Goal: Check status

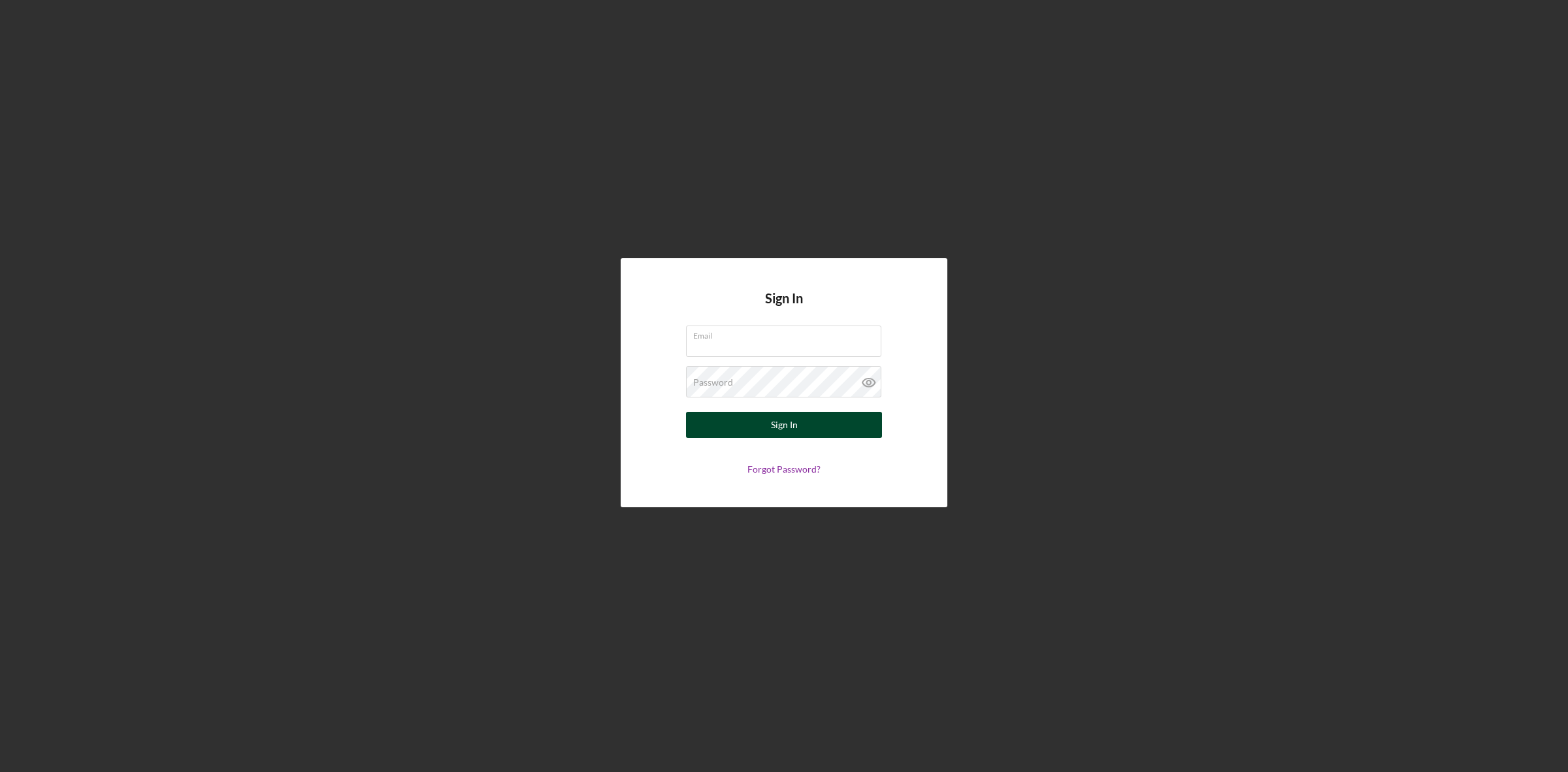
type input "[EMAIL_ADDRESS][DOMAIN_NAME]"
click at [760, 423] on button "Sign In" at bounding box center [783, 425] width 196 height 26
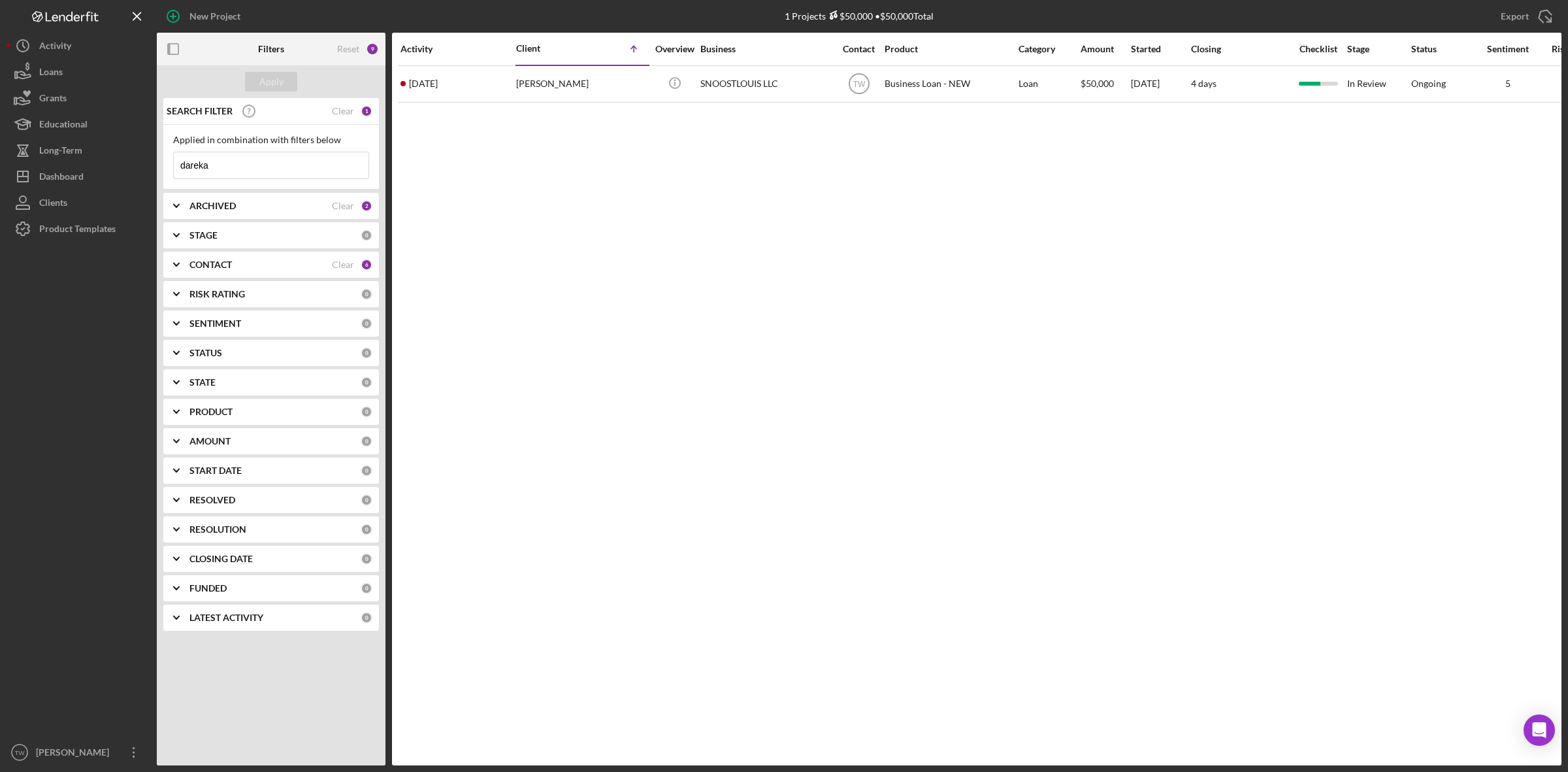
click at [252, 170] on input "dareka" at bounding box center [271, 166] width 195 height 26
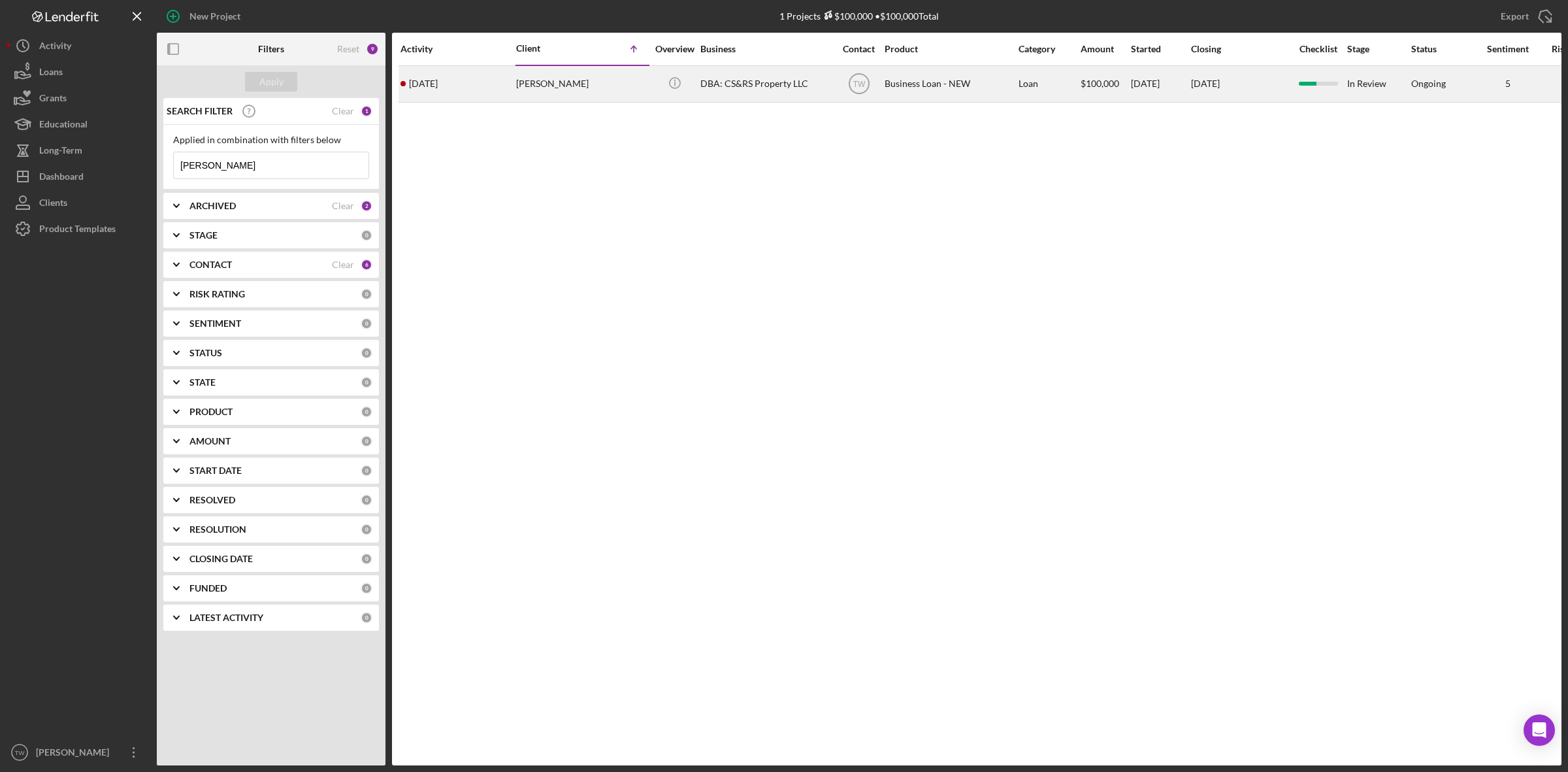
type input "[PERSON_NAME]"
click at [485, 93] on div "[DATE] [PERSON_NAME]" at bounding box center [458, 84] width 115 height 34
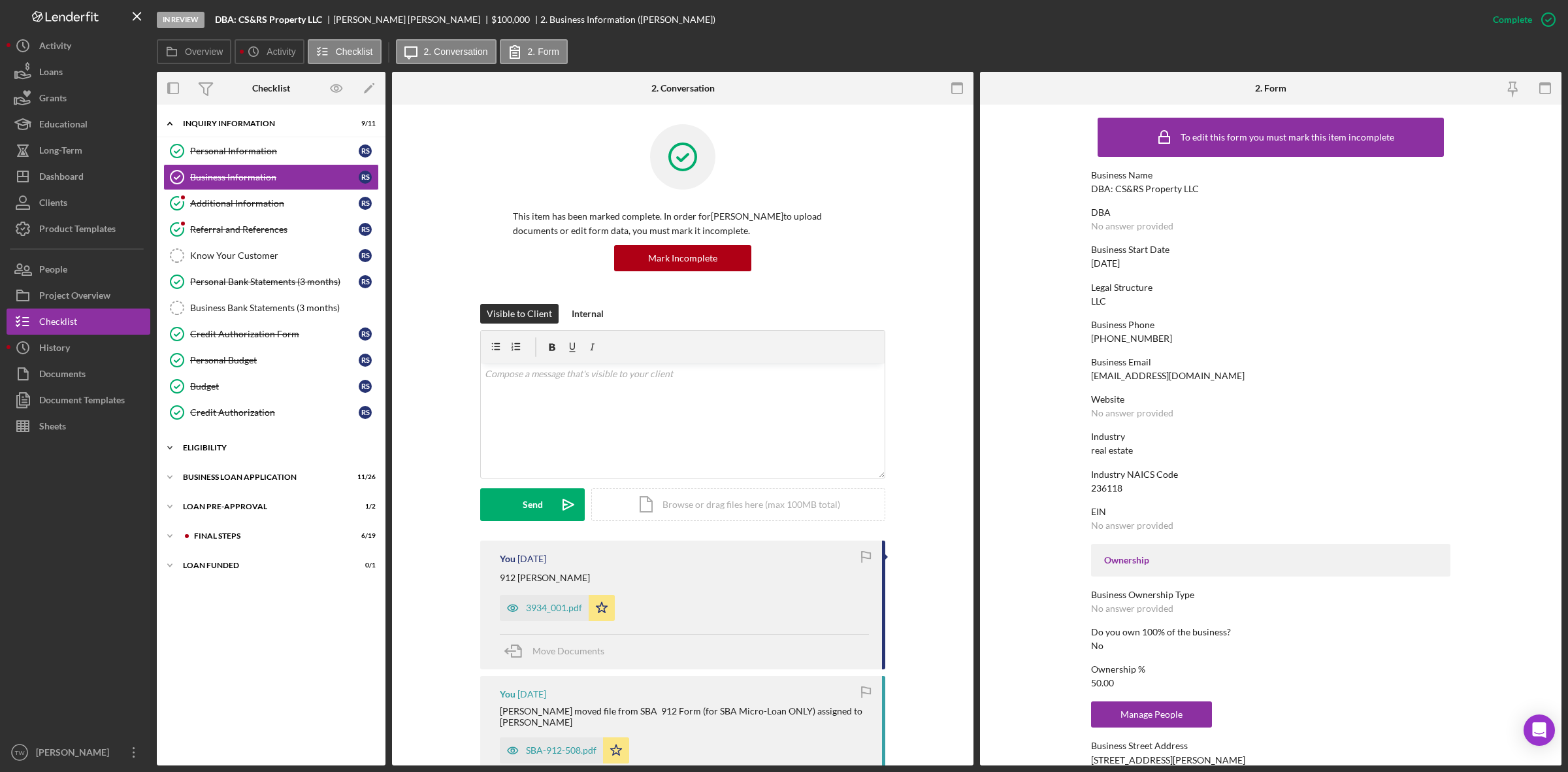
click at [215, 456] on div "Icon/Expander ELIGIBILITY 2 / 4" at bounding box center [270, 447] width 229 height 26
click at [229, 592] on div "BUSINESS LOAN APPLICATION" at bounding box center [275, 589] width 186 height 8
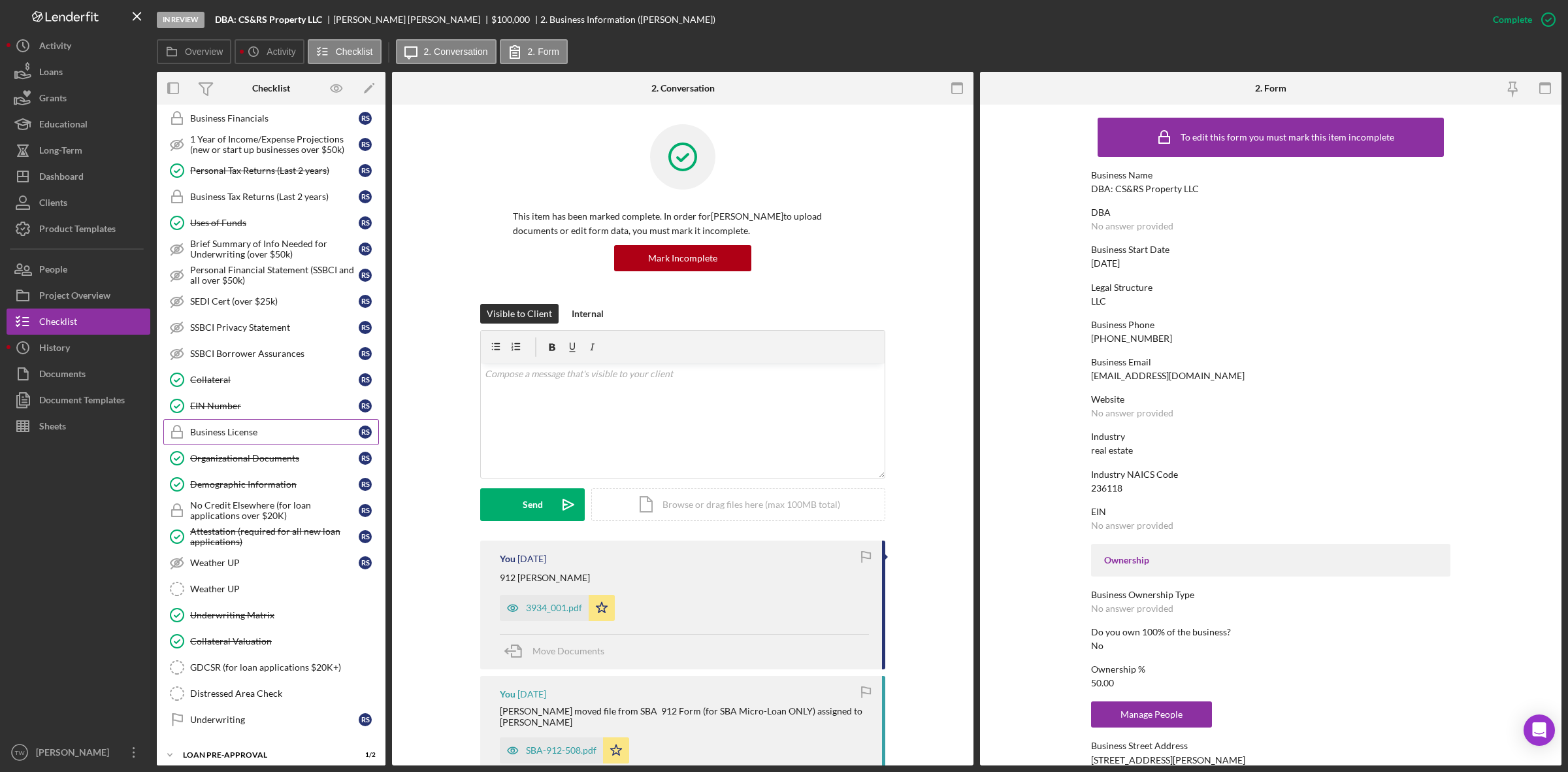
scroll to position [632, 0]
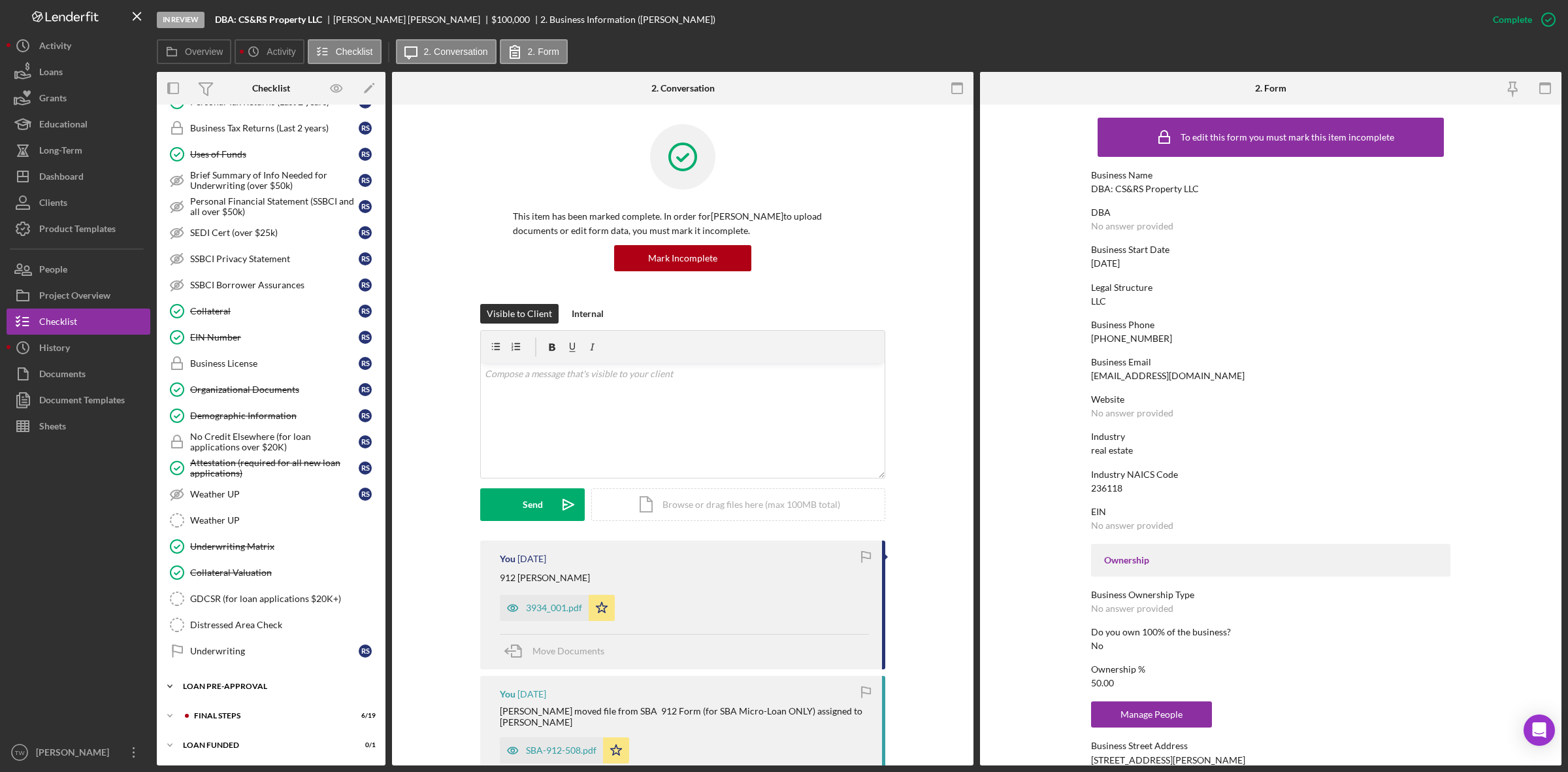
click at [237, 683] on div "LOAN PRE-APPROVAL" at bounding box center [275, 687] width 186 height 8
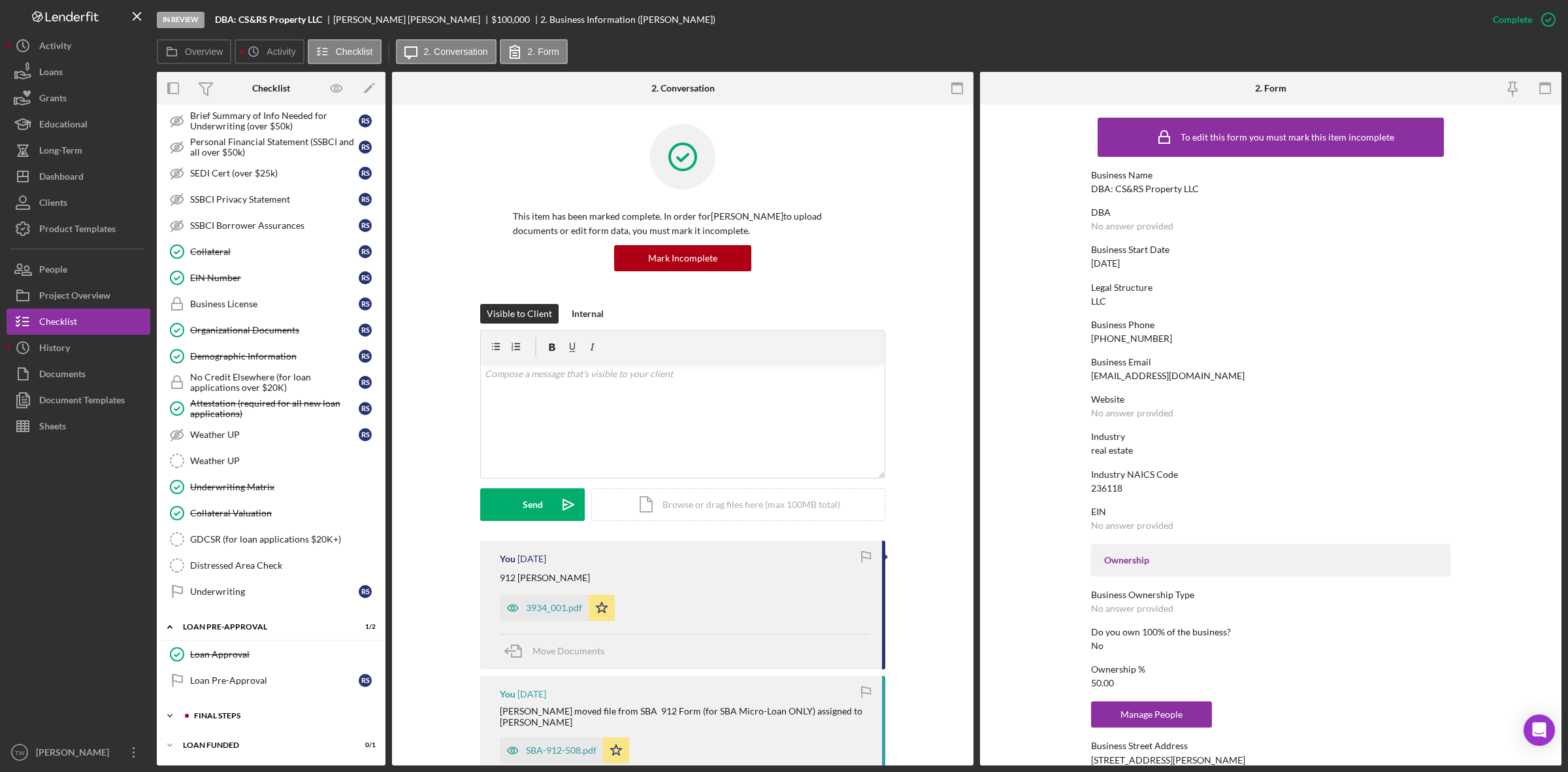
click at [193, 725] on div "Icon/Expander FINAL STEPS 6 / 19" at bounding box center [270, 715] width 229 height 26
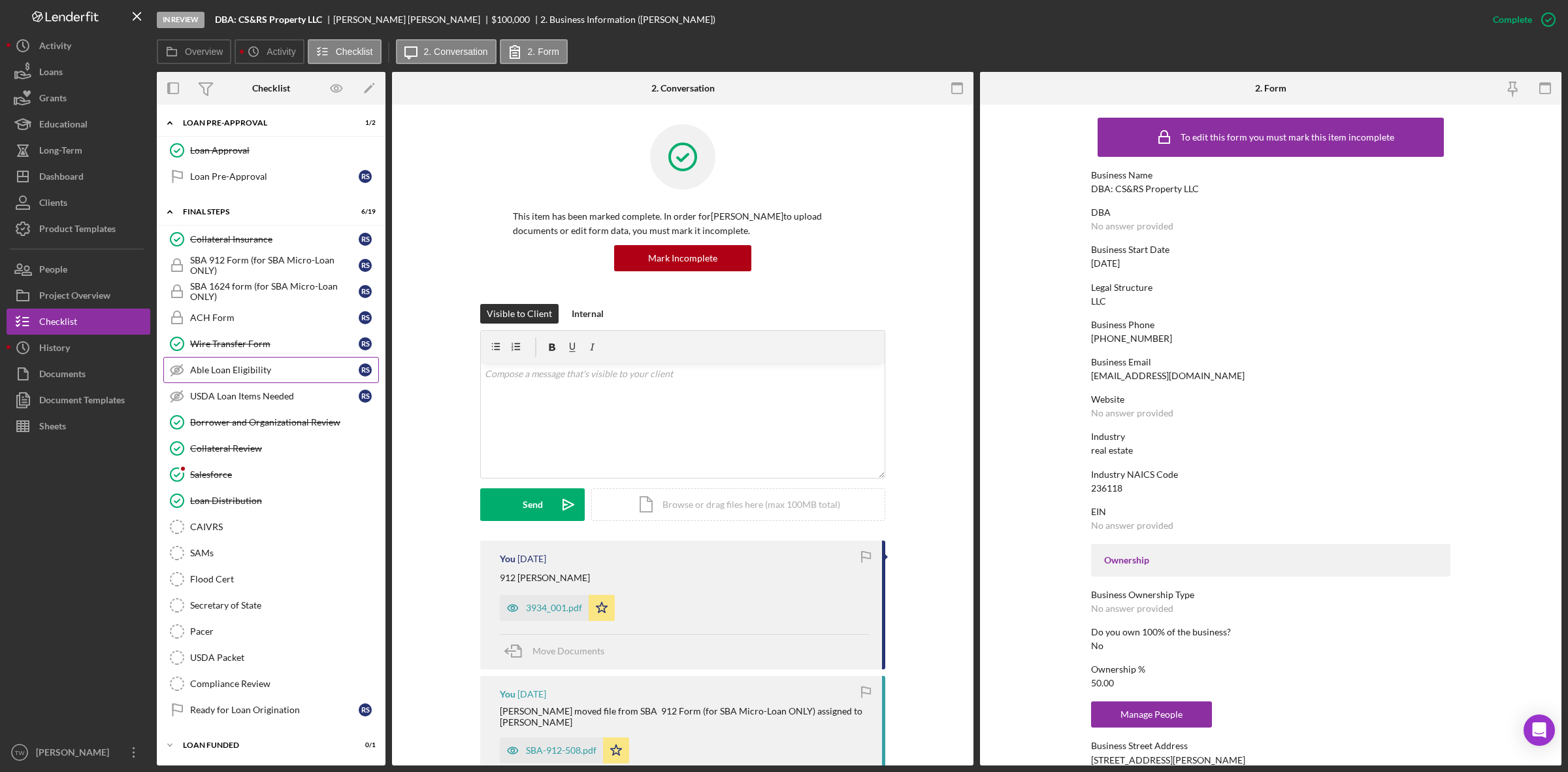
scroll to position [1039, 0]
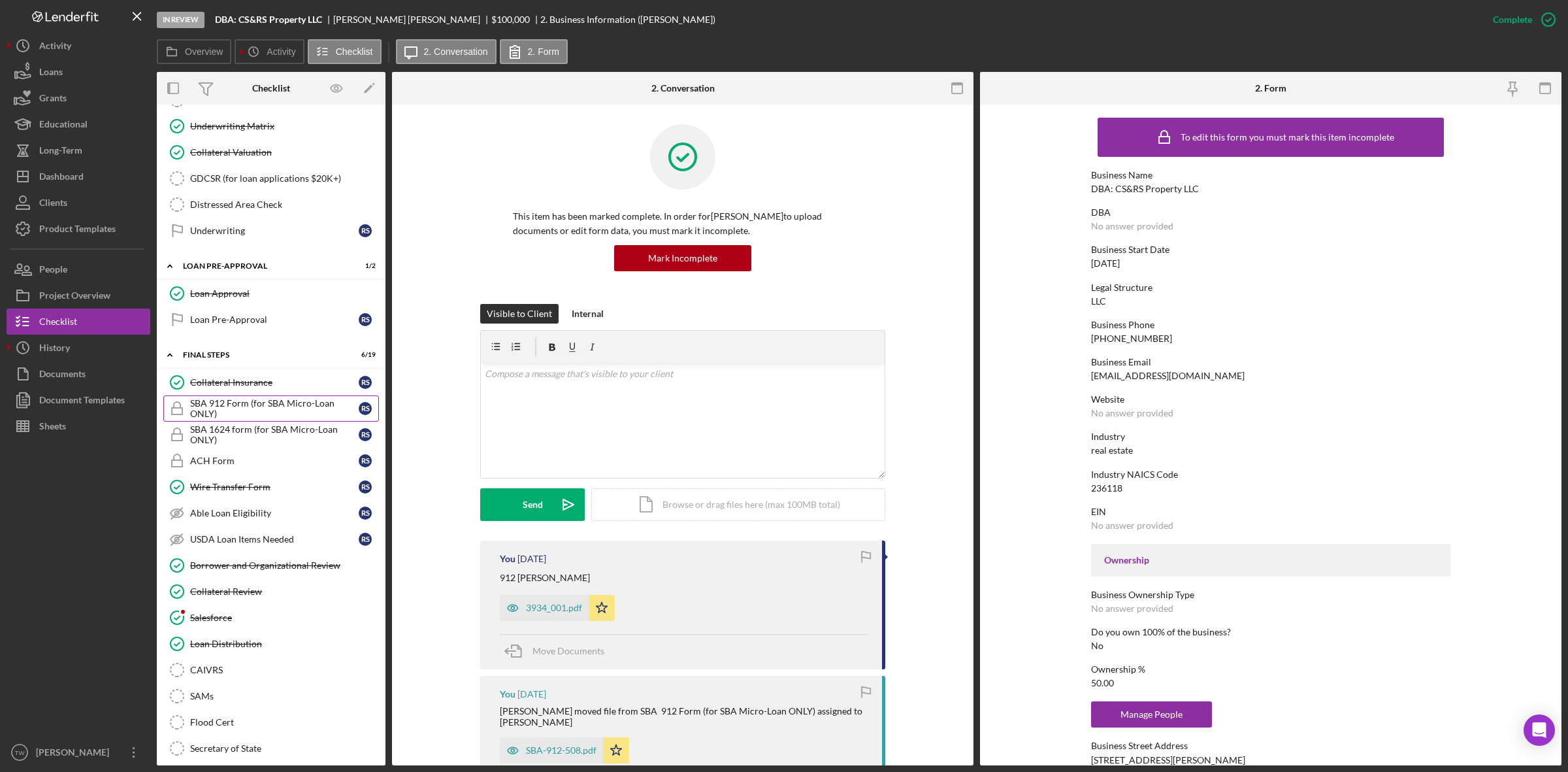
click at [265, 419] on div "SBA 912 Form (for SBA Micro-Loan ONLY)" at bounding box center [274, 409] width 169 height 21
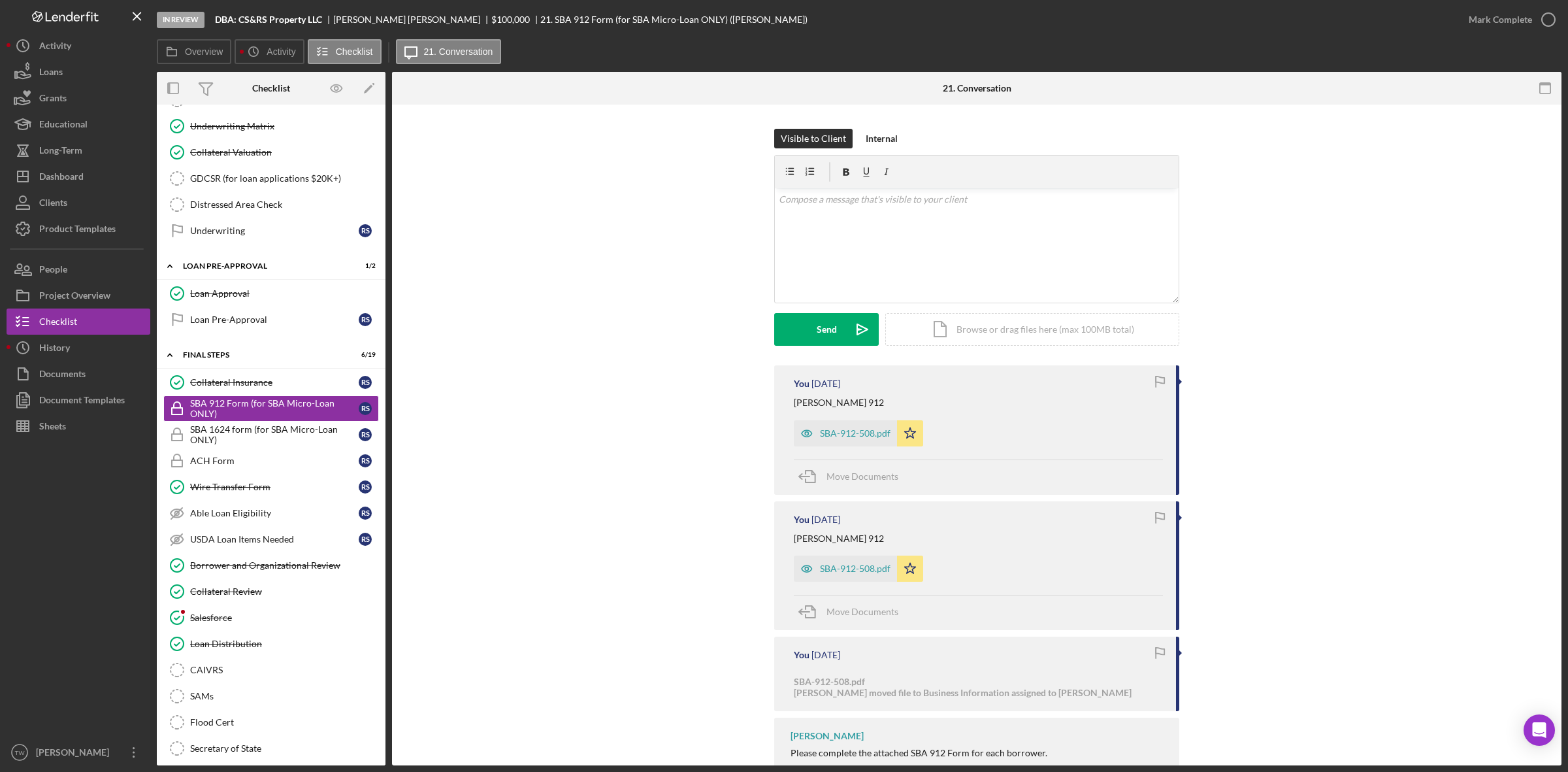
scroll to position [233, 0]
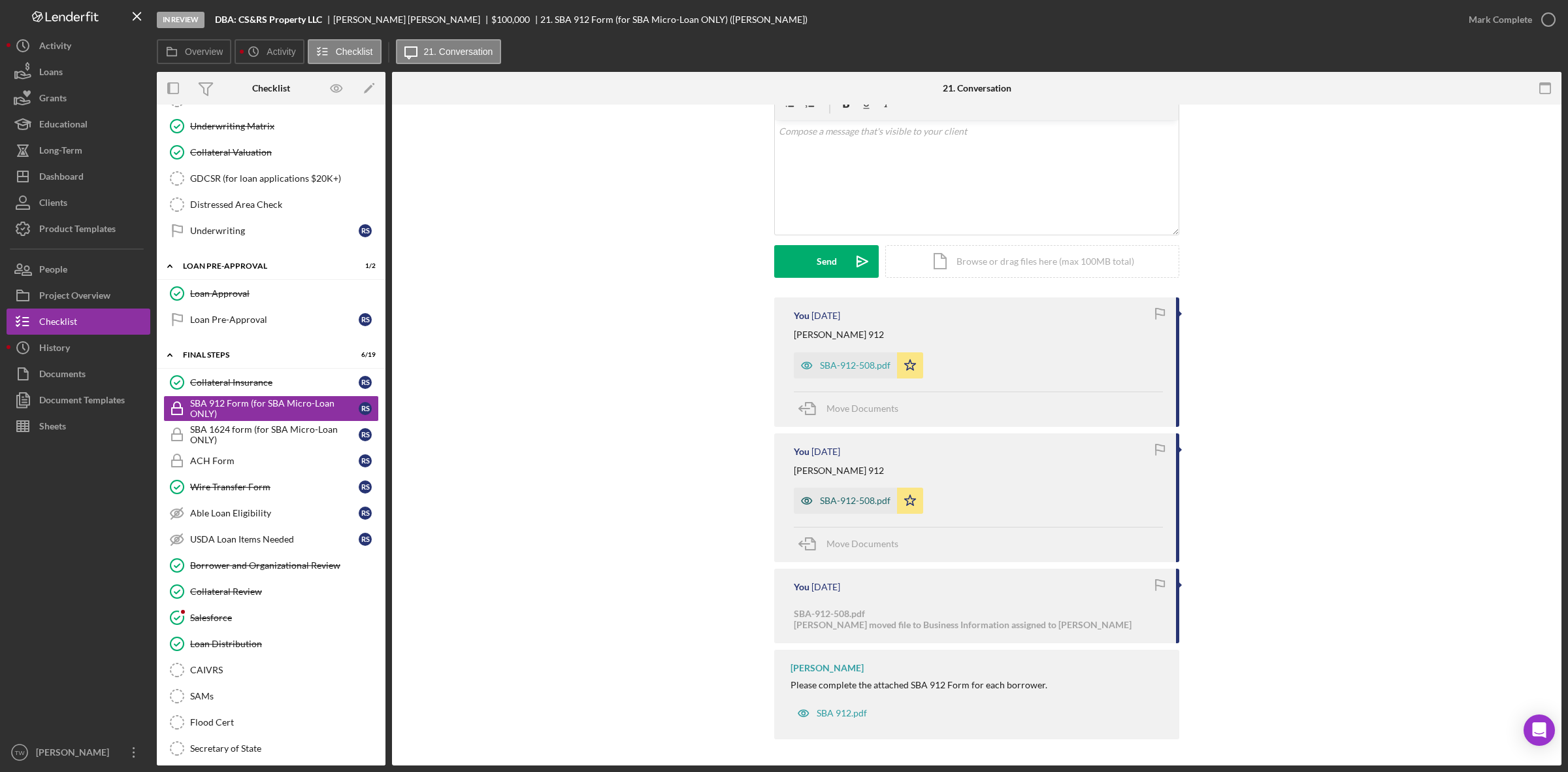
click at [818, 507] on icon "button" at bounding box center [807, 501] width 26 height 26
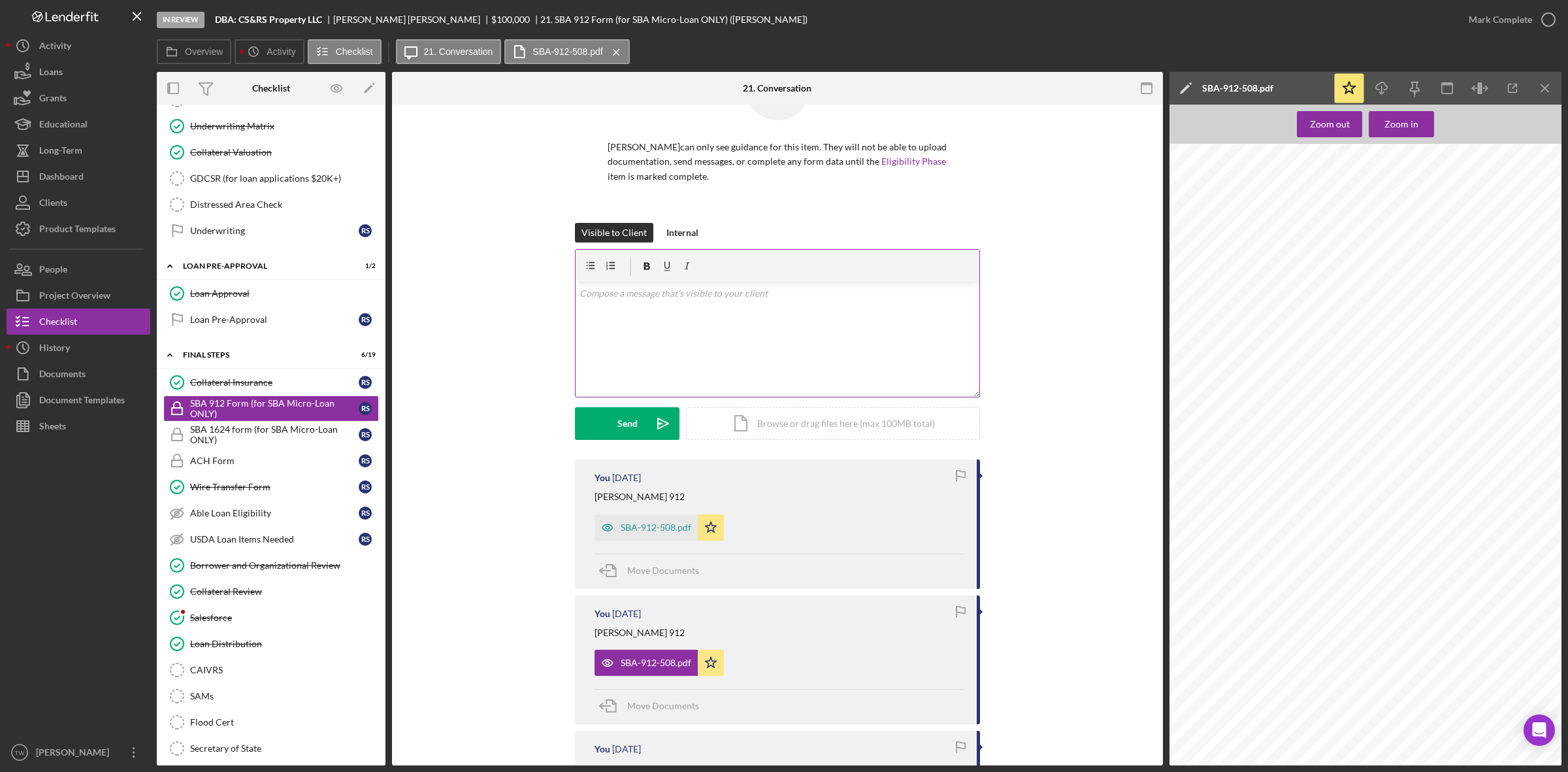
scroll to position [82, 0]
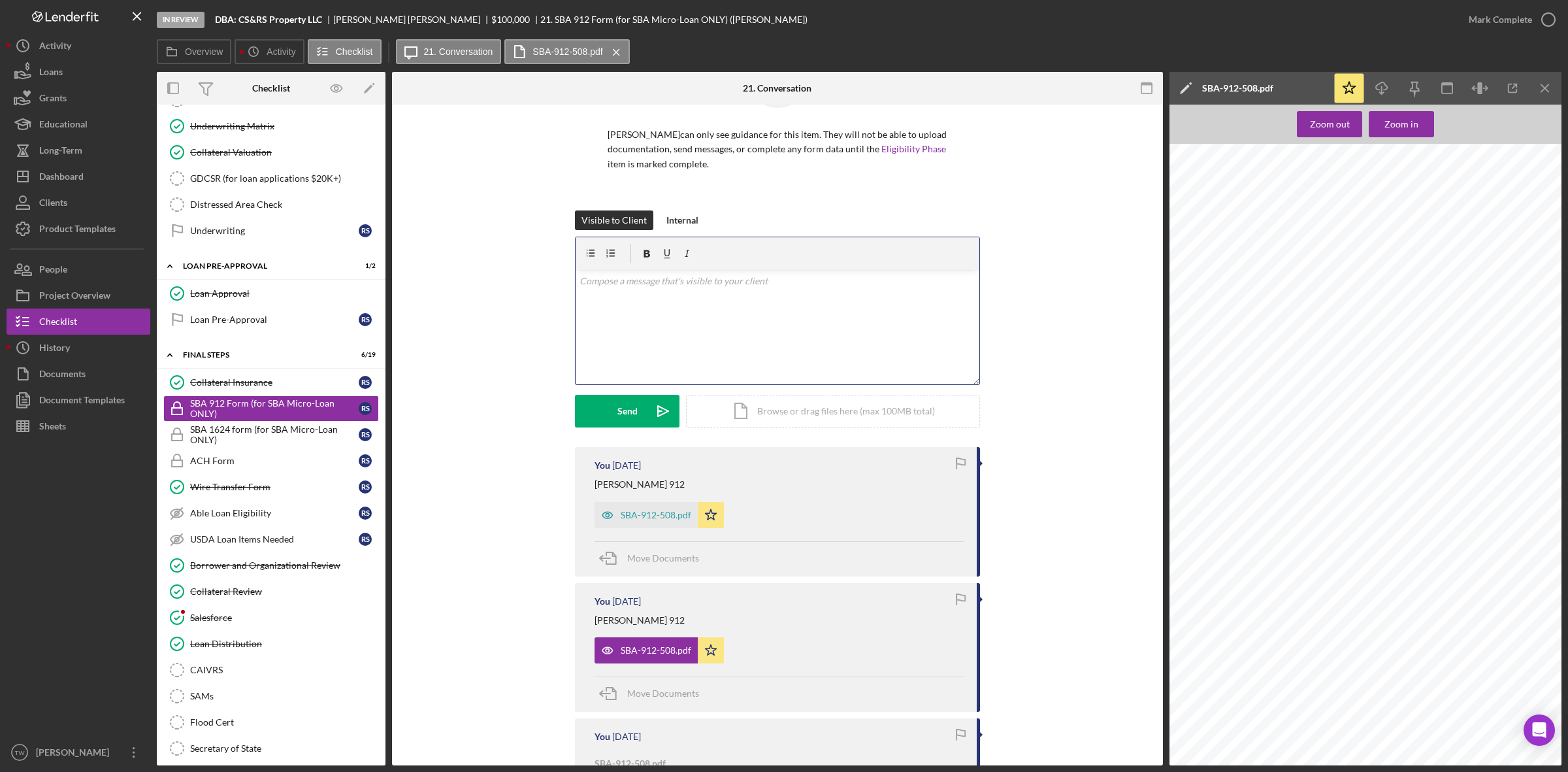
click at [750, 321] on div "v Color teal Color pink Remove color Add row above Add row below Add column bef…" at bounding box center [777, 327] width 404 height 115
click at [702, 328] on div "v Color teal Color pink Remove color Add row above Add row below Add column bef…" at bounding box center [777, 302] width 404 height 65
click at [619, 406] on div "Send" at bounding box center [628, 411] width 20 height 33
click at [655, 523] on div "3934_001.pdf" at bounding box center [639, 515] width 88 height 26
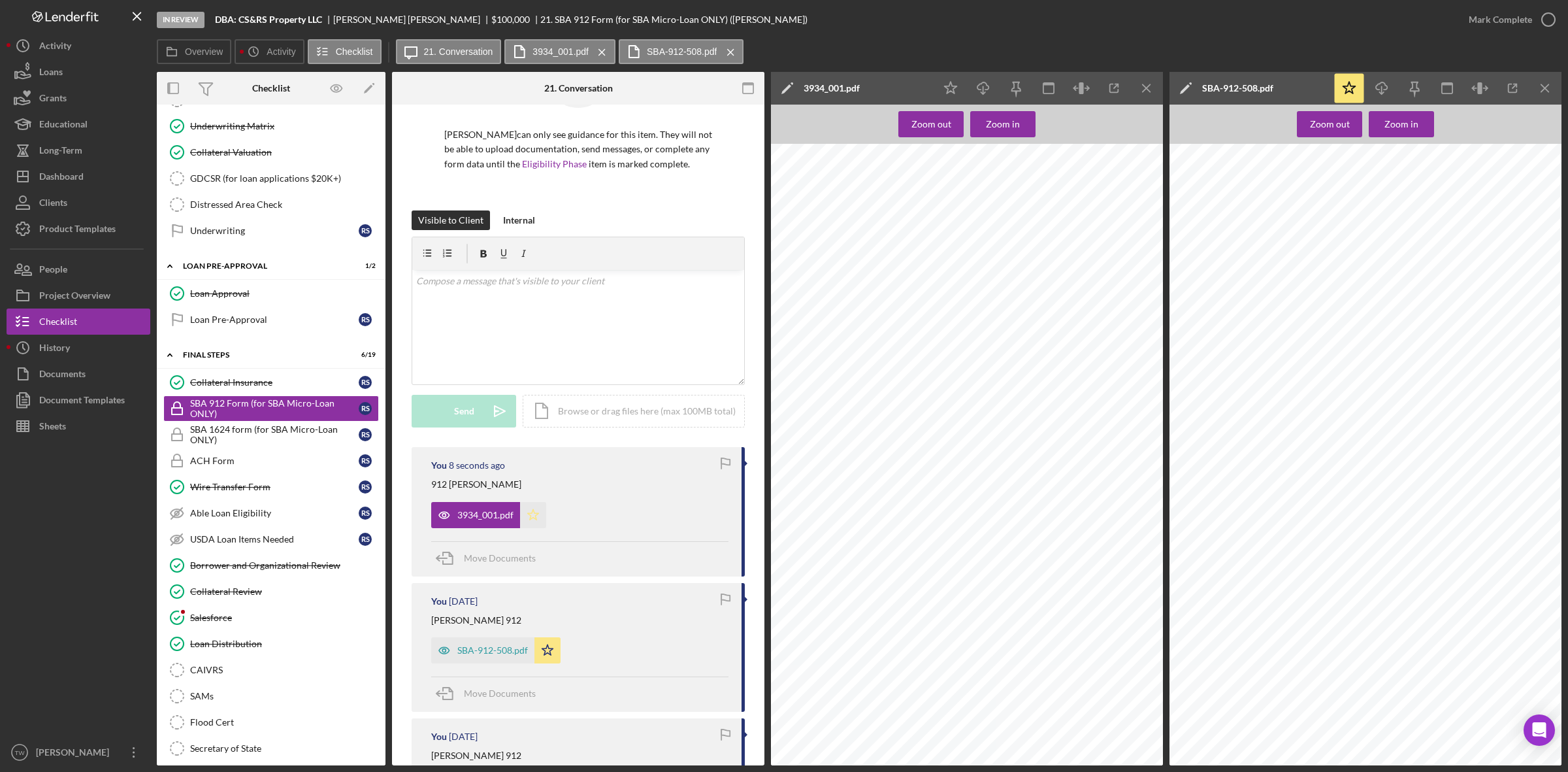
click at [537, 518] on icon "Icon/Star" at bounding box center [533, 515] width 26 height 26
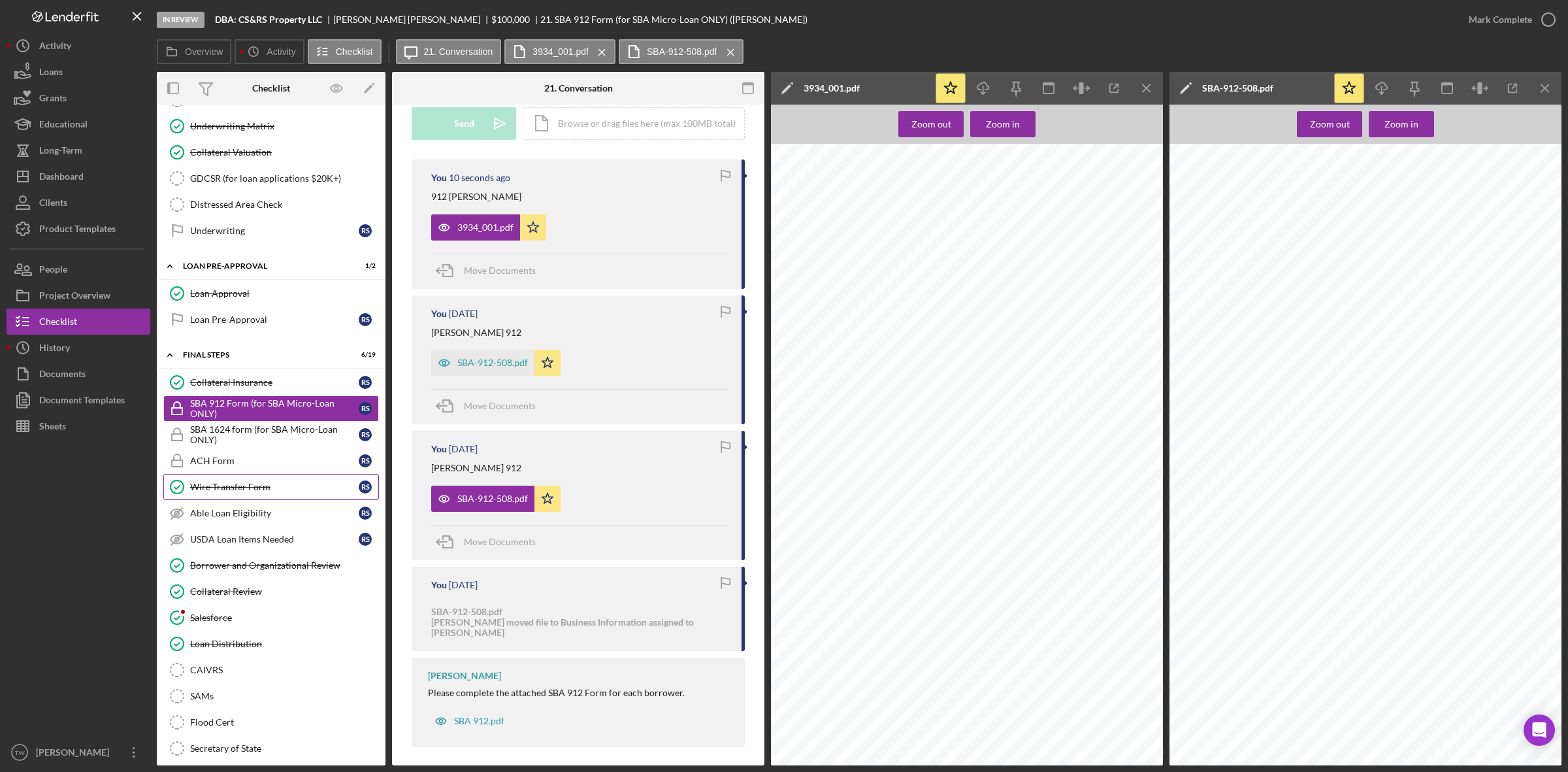
click at [262, 493] on link "Wire Transfer Form Wire Transfer Form R S" at bounding box center [270, 487] width 215 height 26
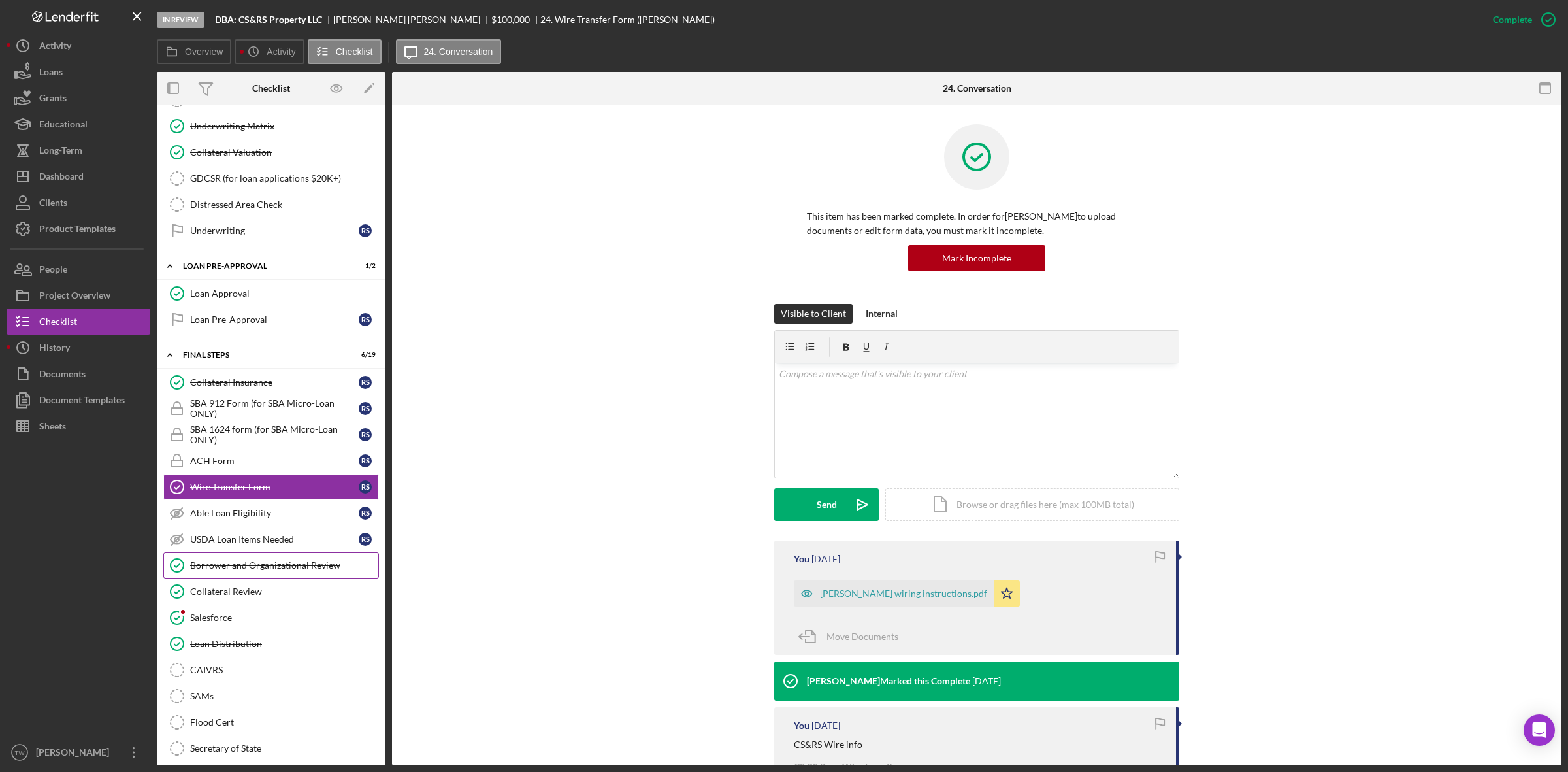
click at [258, 570] on div "Borrower and Organizational Review" at bounding box center [284, 565] width 188 height 11
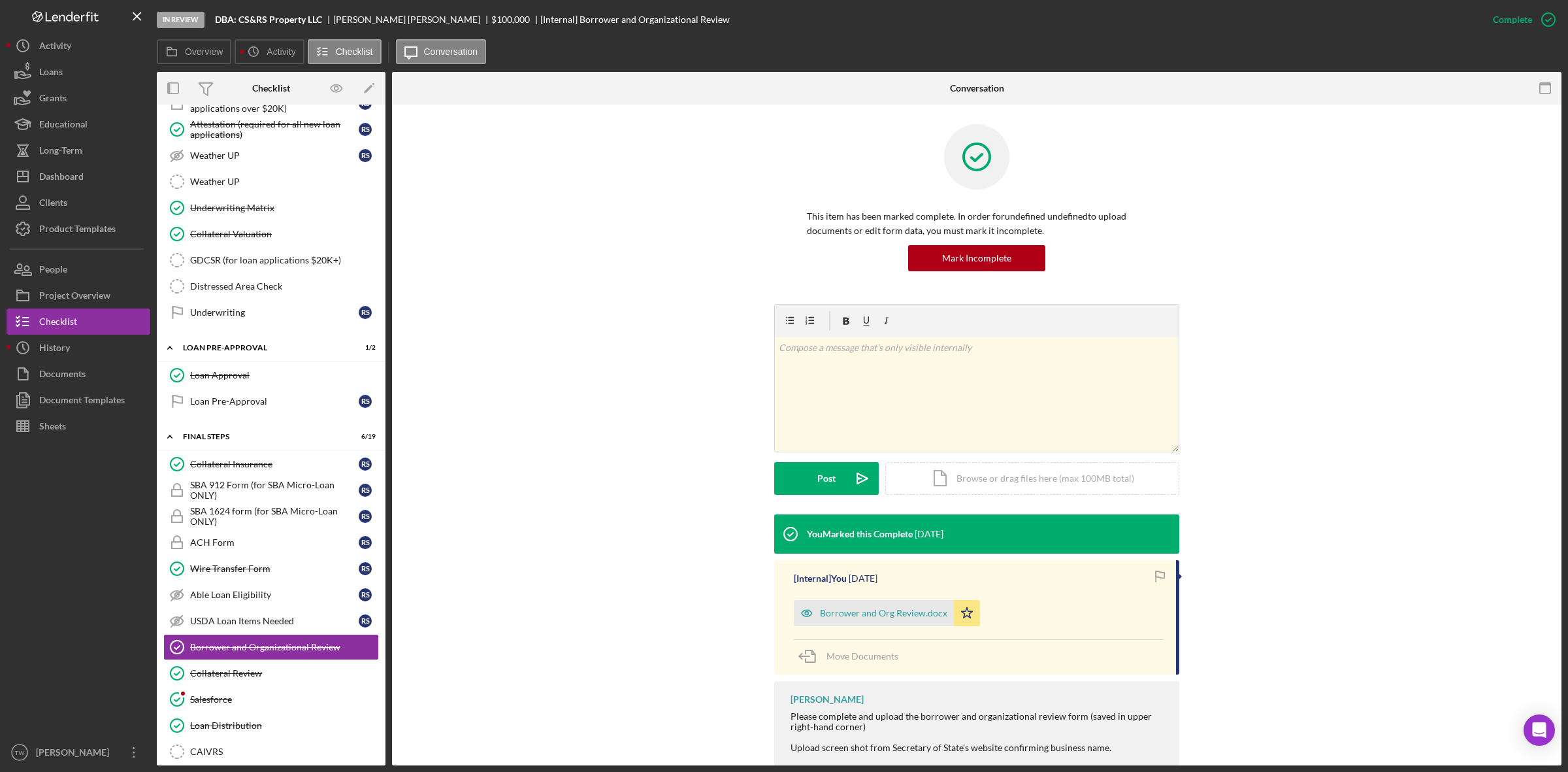
scroll to position [1203, 0]
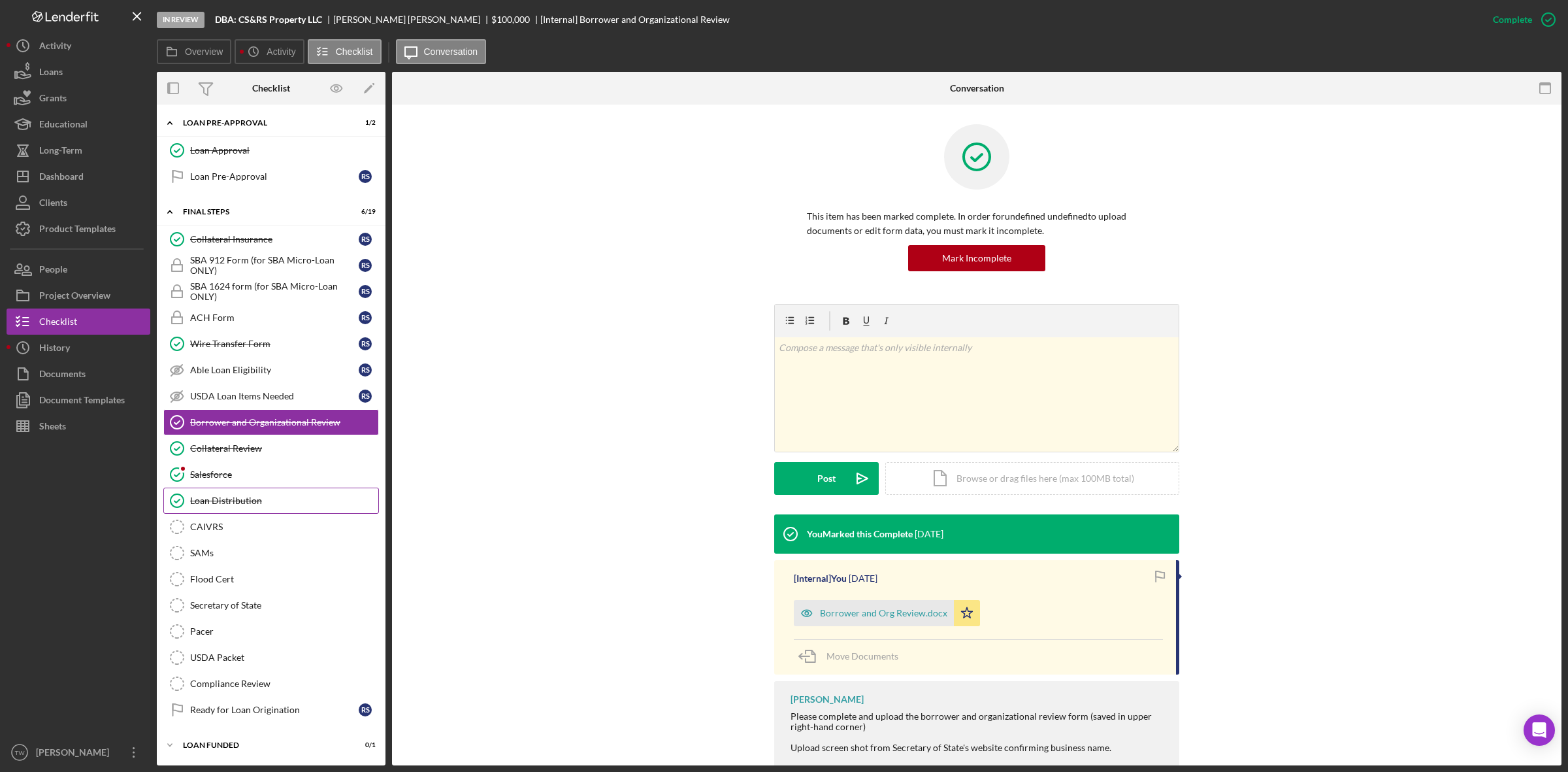
click at [273, 497] on div "Loan Distribution" at bounding box center [284, 501] width 188 height 11
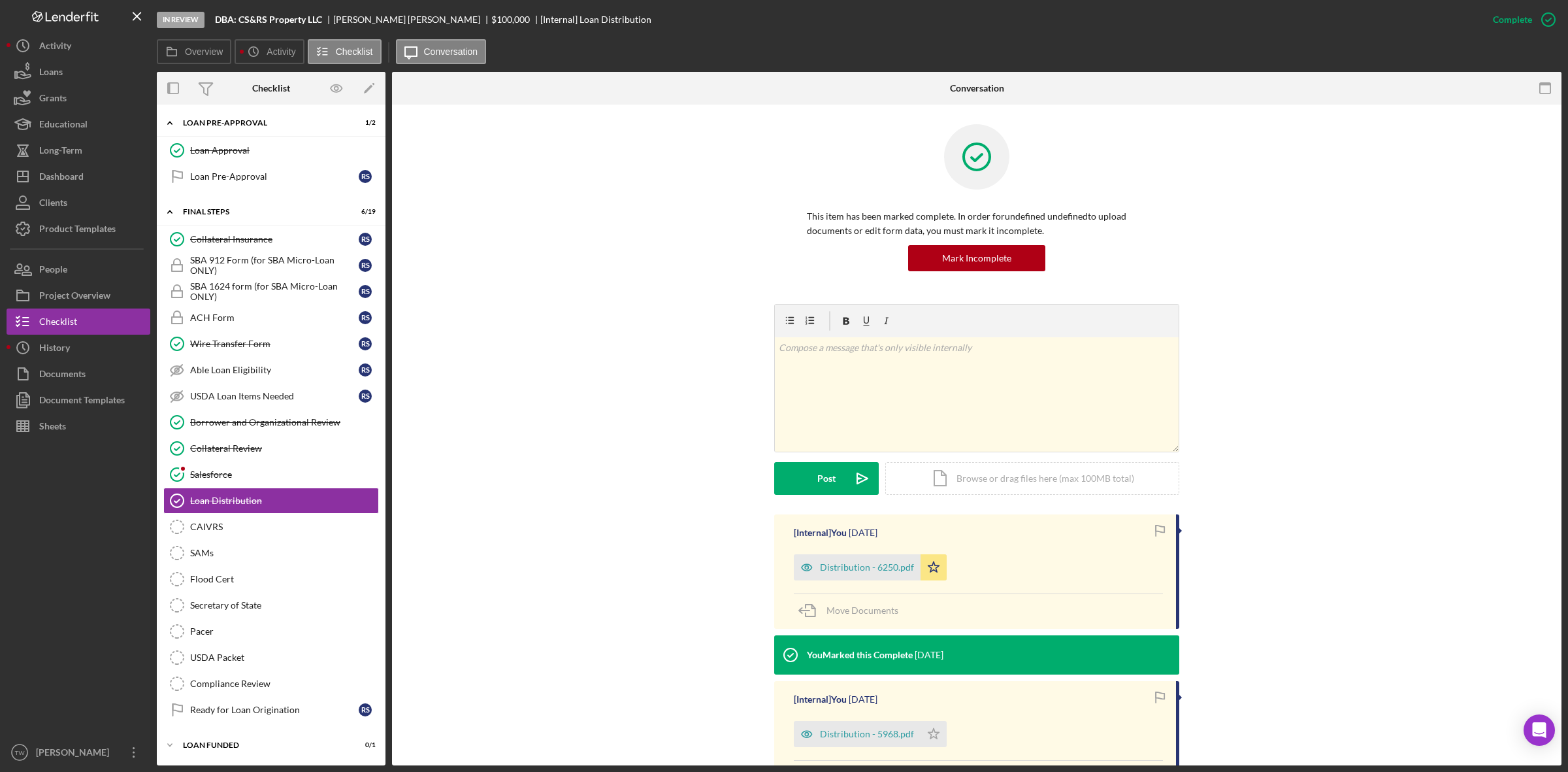
scroll to position [142, 0]
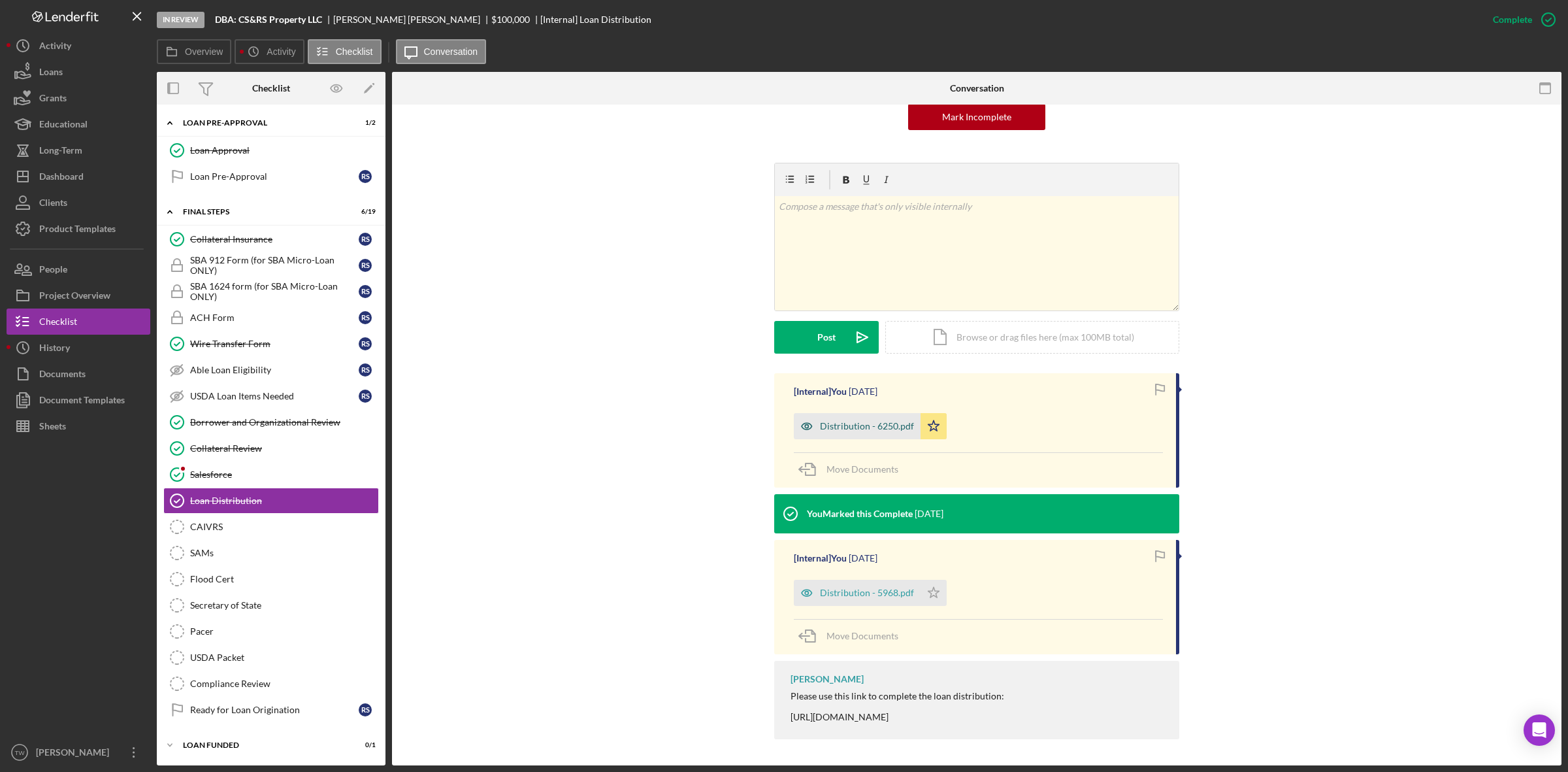
click at [868, 422] on div "Distribution - 6250.pdf" at bounding box center [867, 426] width 94 height 11
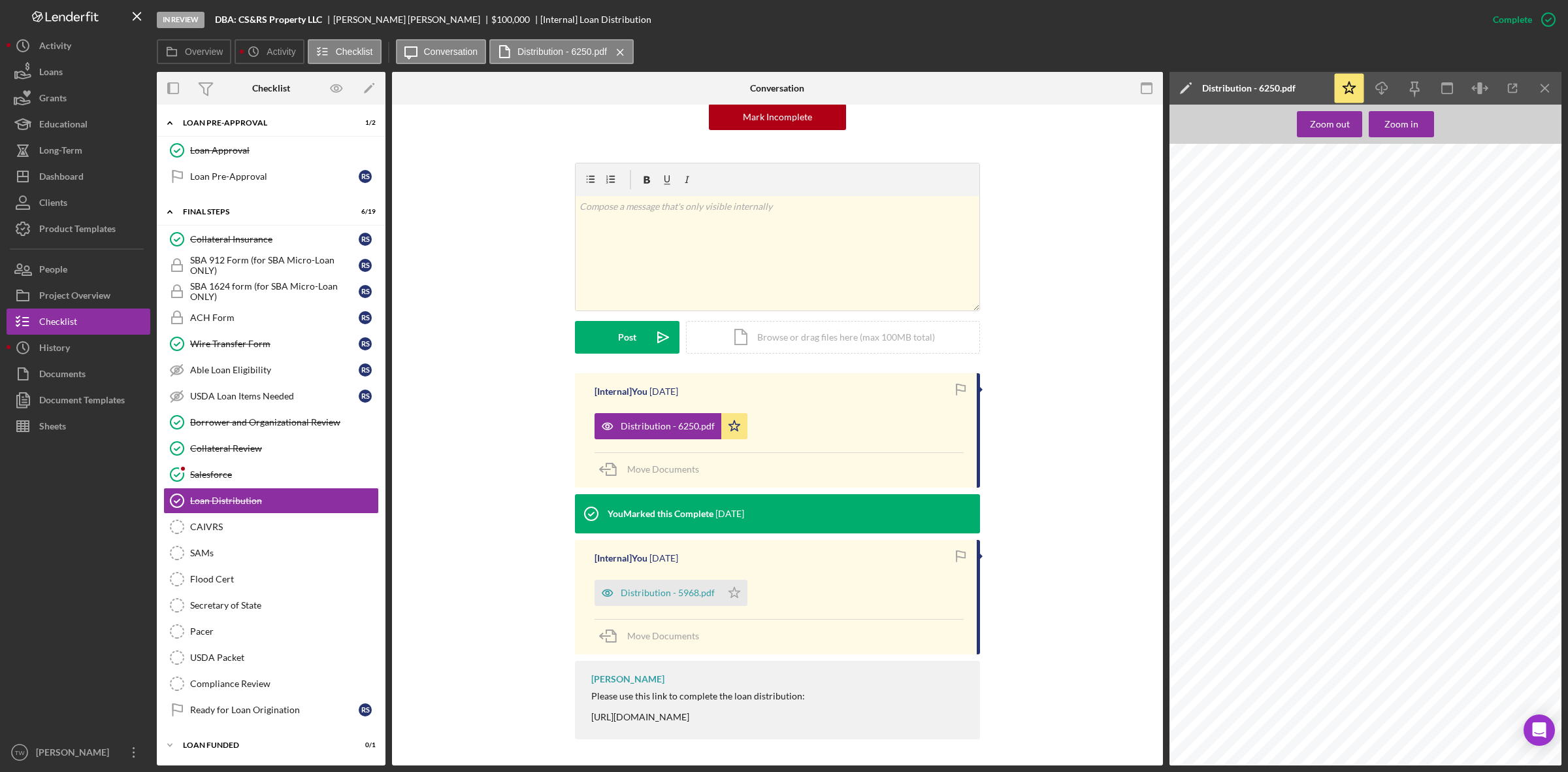
scroll to position [572, 0]
